Goal: Navigation & Orientation: Go to known website

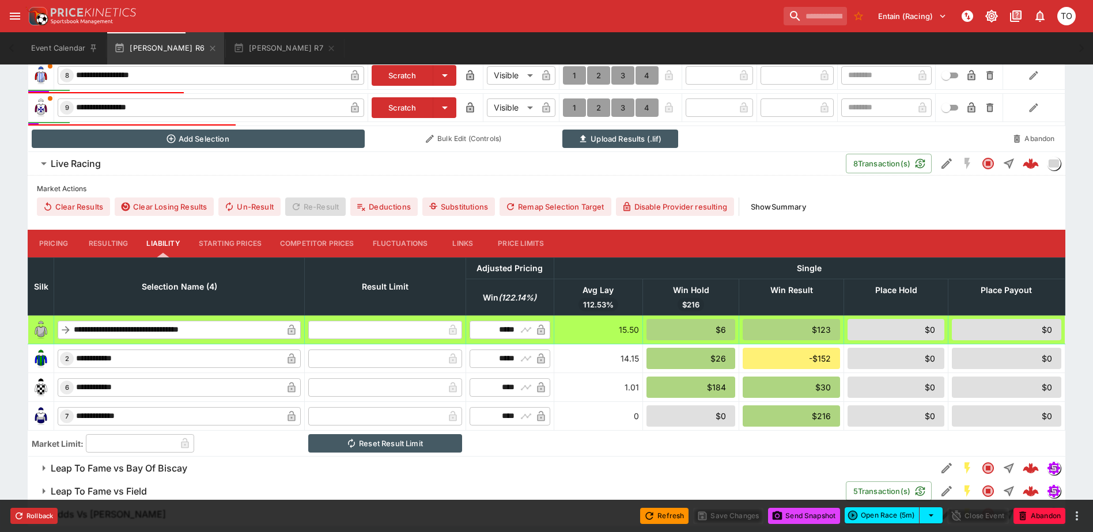
scroll to position [675, 0]
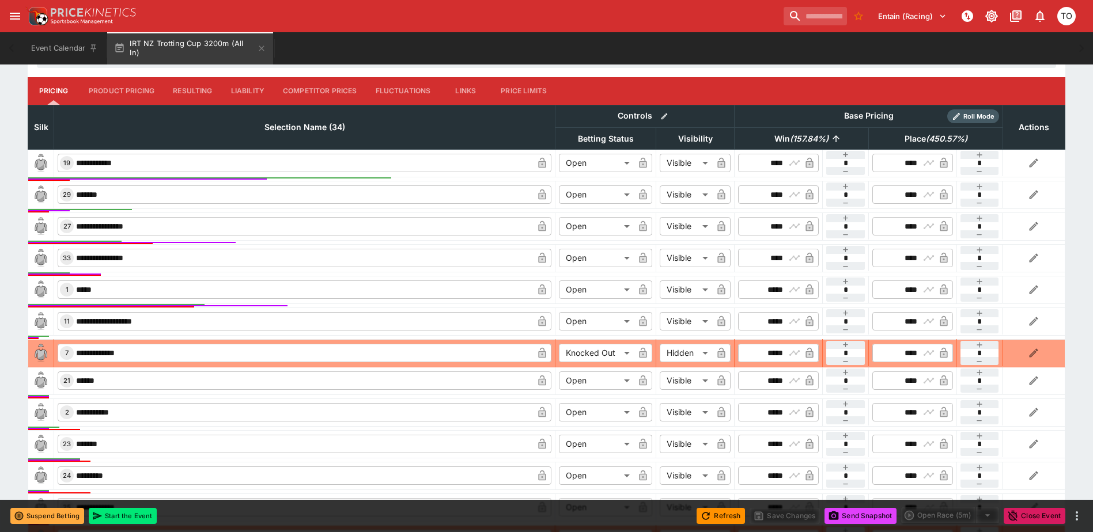
scroll to position [461, 0]
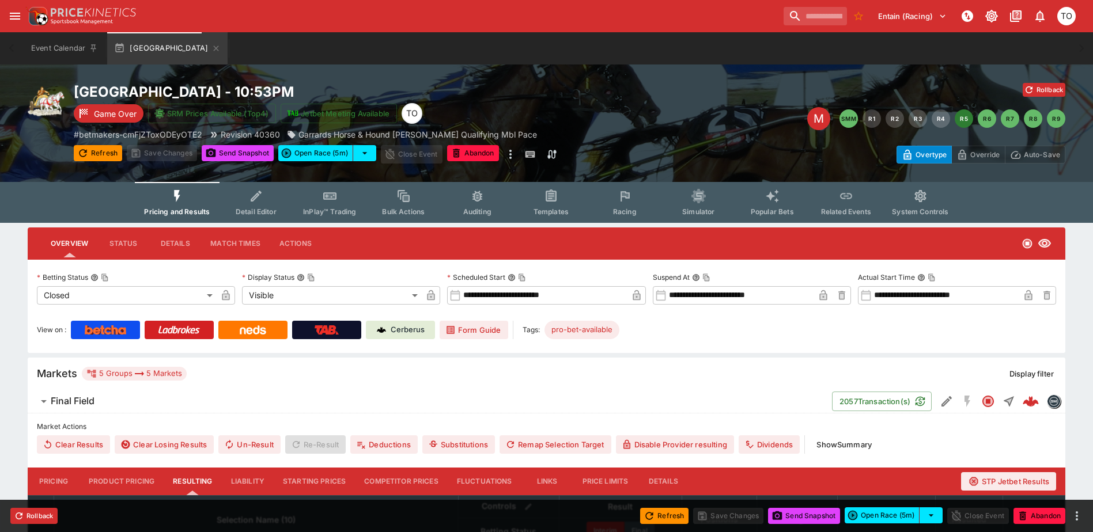
scroll to position [764, 0]
